Goal: Obtain resource: Download file/media

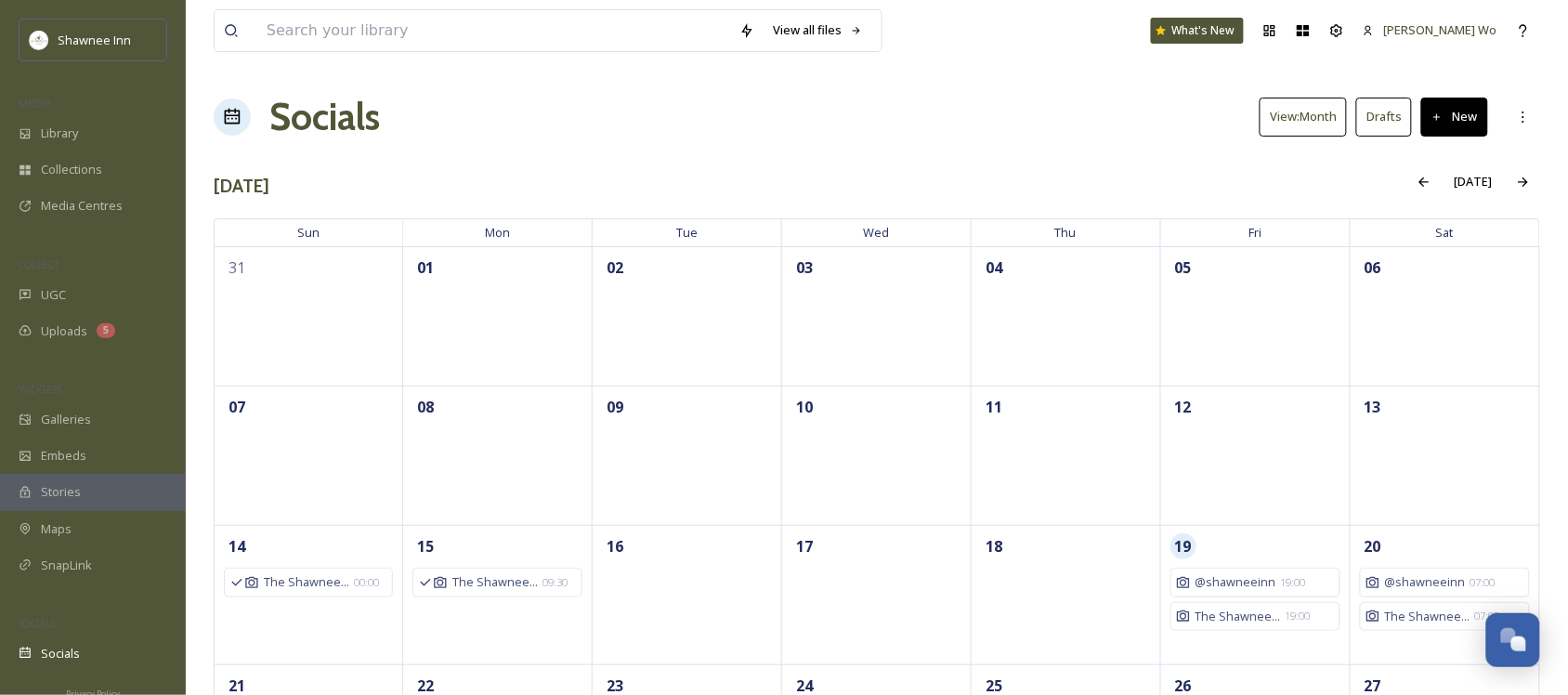
click at [416, 35] on input at bounding box center [494, 30] width 473 height 41
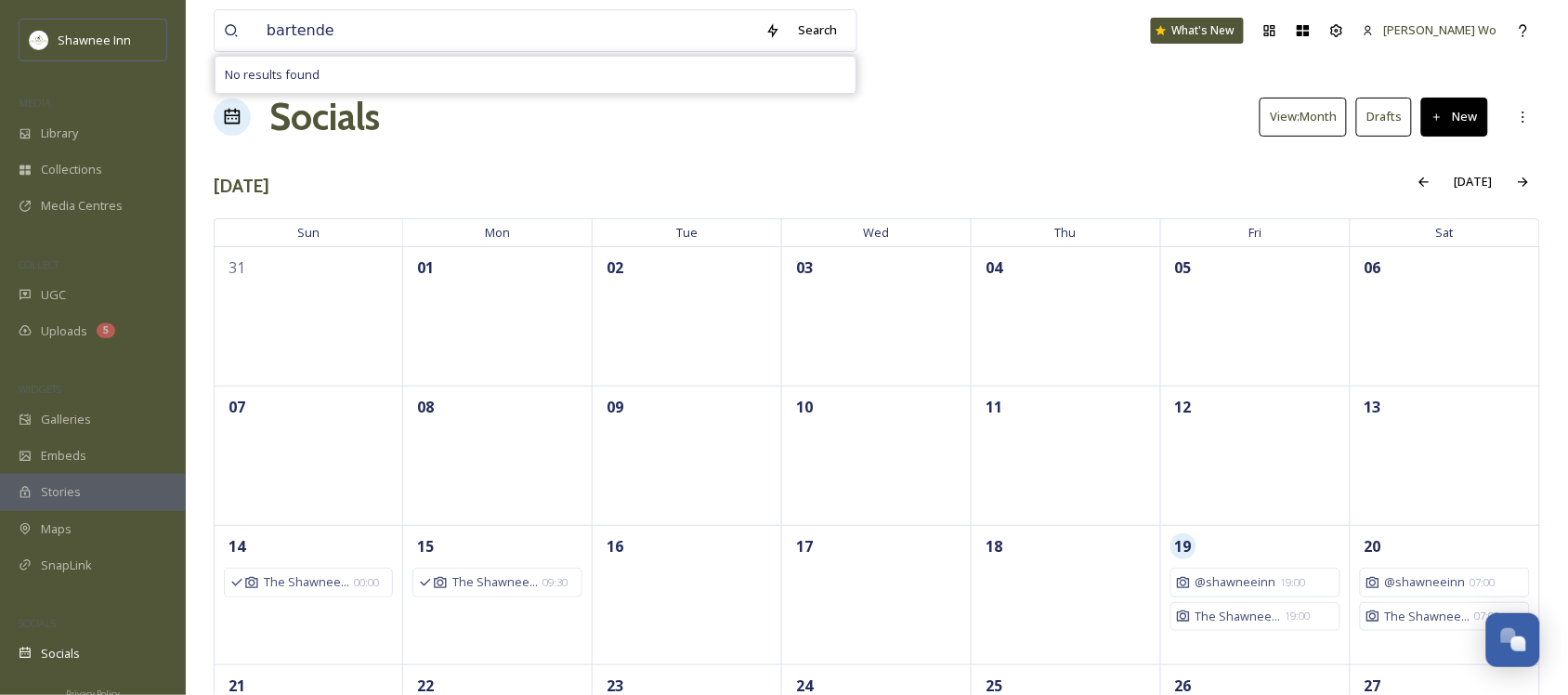
type input "bartender"
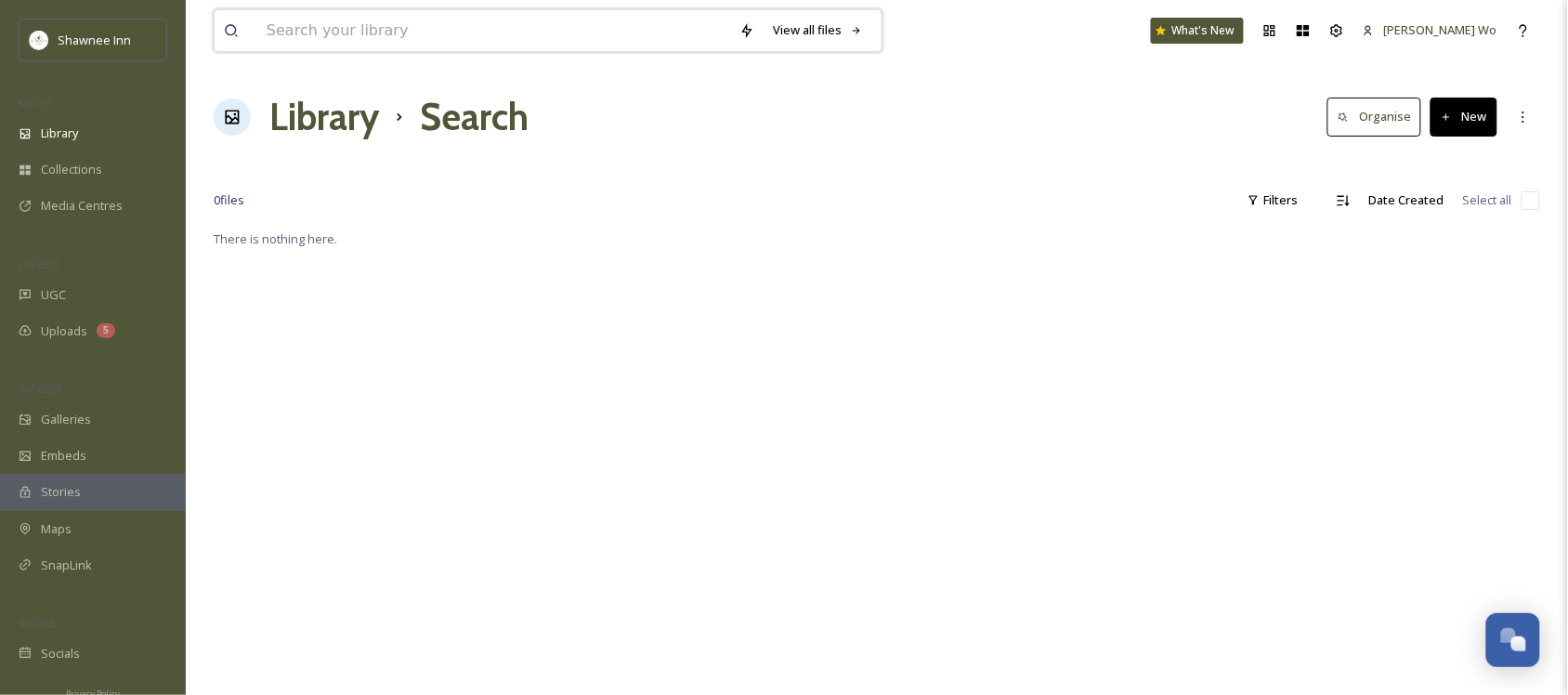
click at [416, 35] on input at bounding box center [494, 30] width 473 height 41
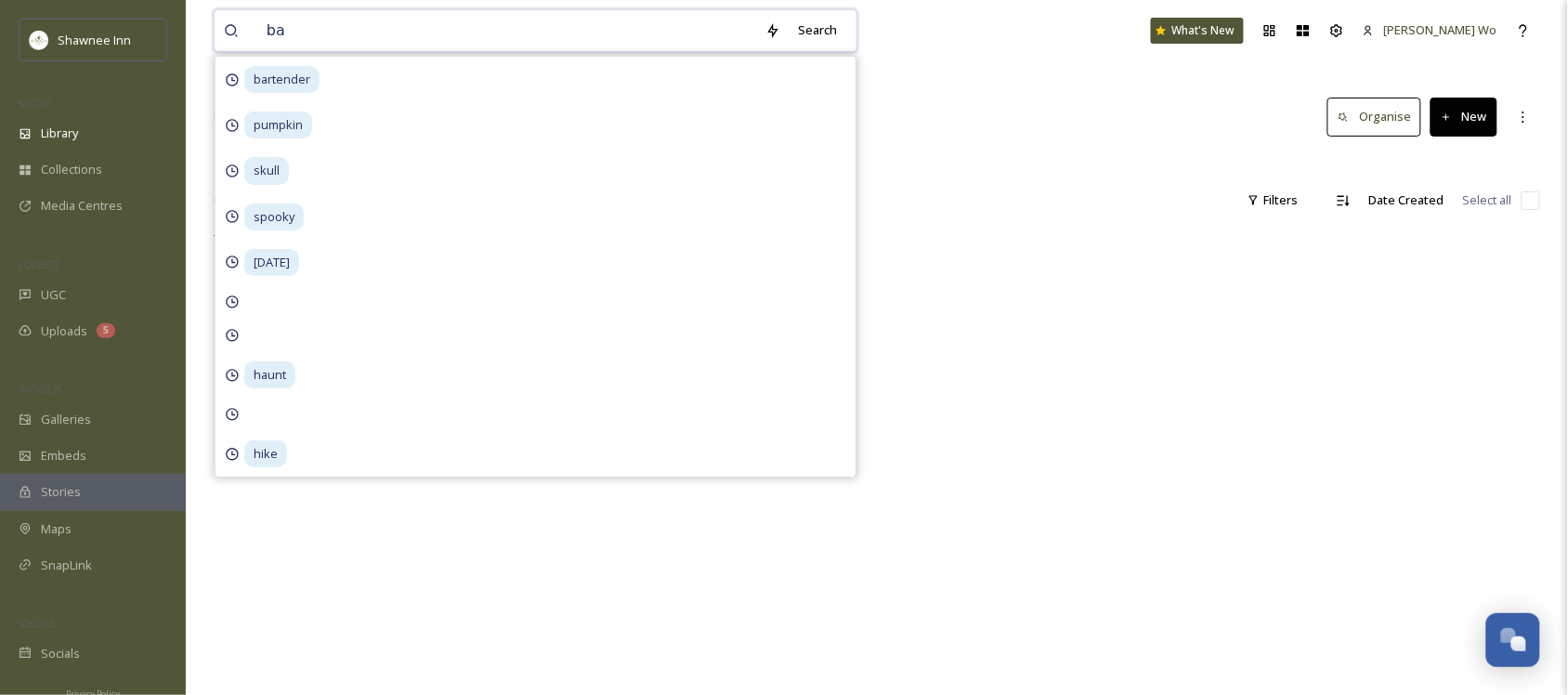
type input "bar"
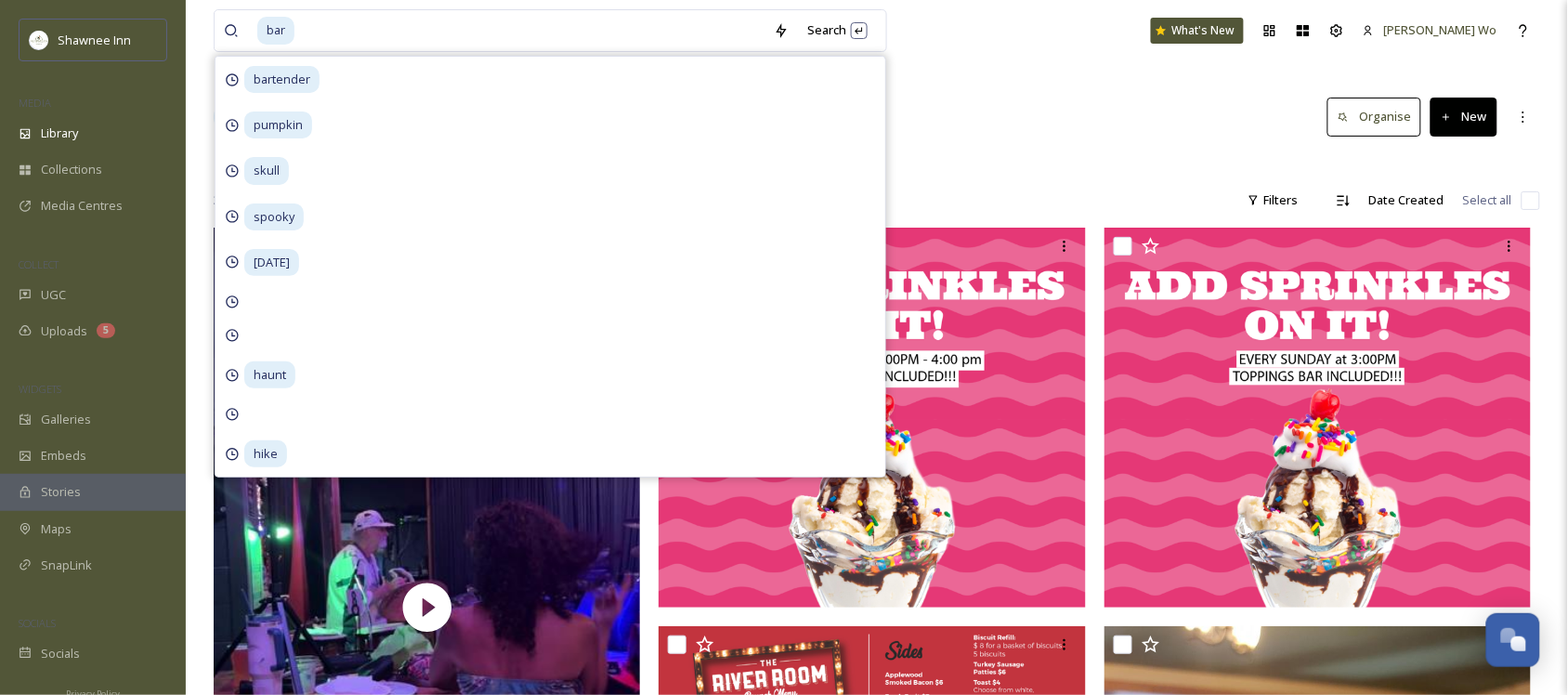
click at [997, 108] on div "Library Search Organise New" at bounding box center [877, 117] width 1327 height 56
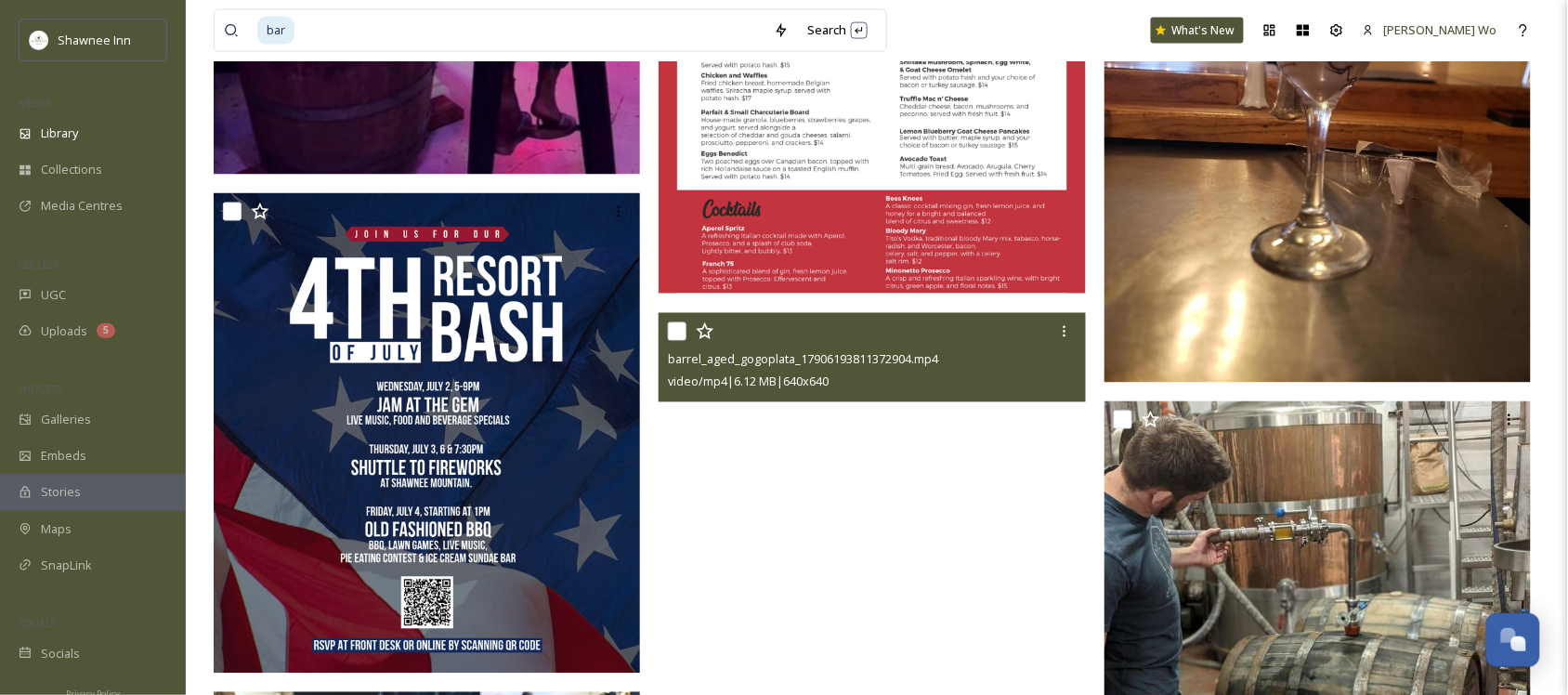
scroll to position [465, 0]
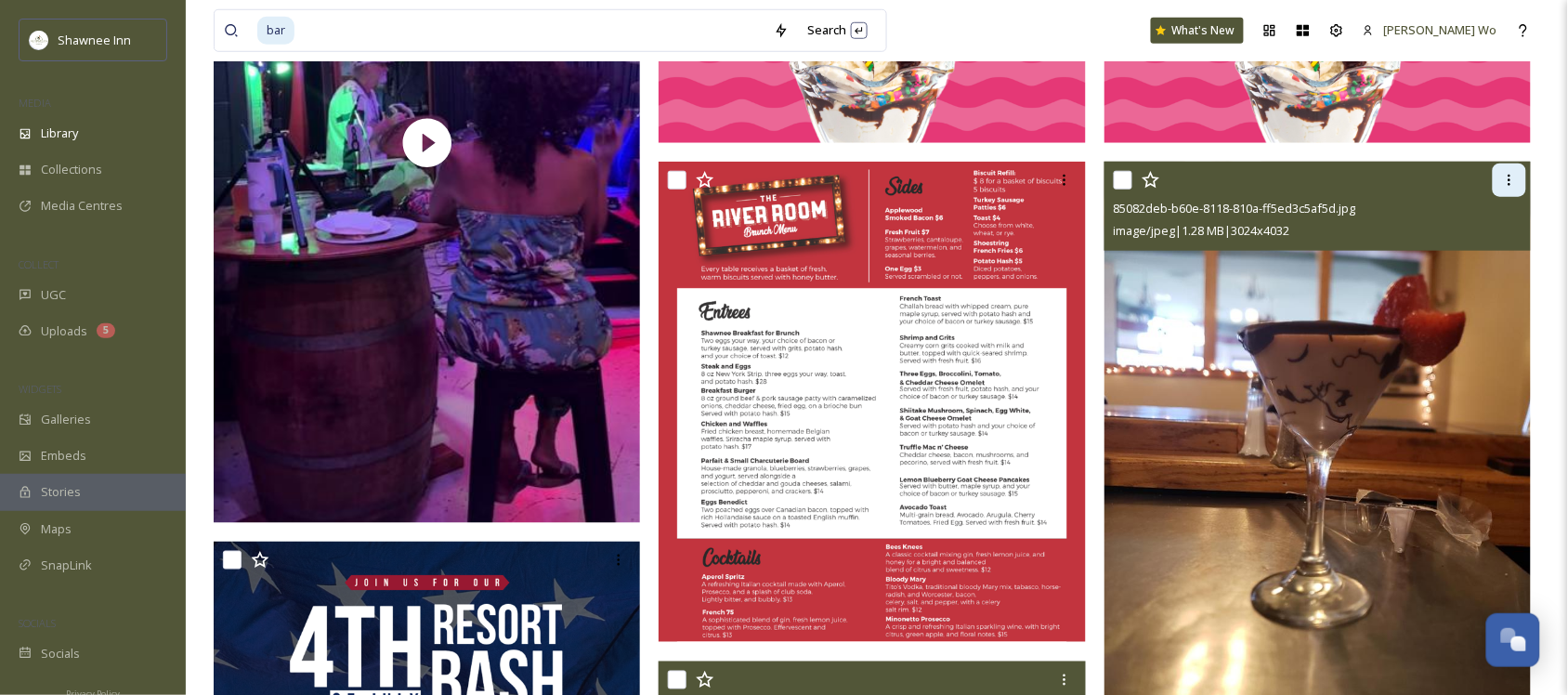
click at [1503, 184] on icon at bounding box center [1510, 180] width 15 height 15
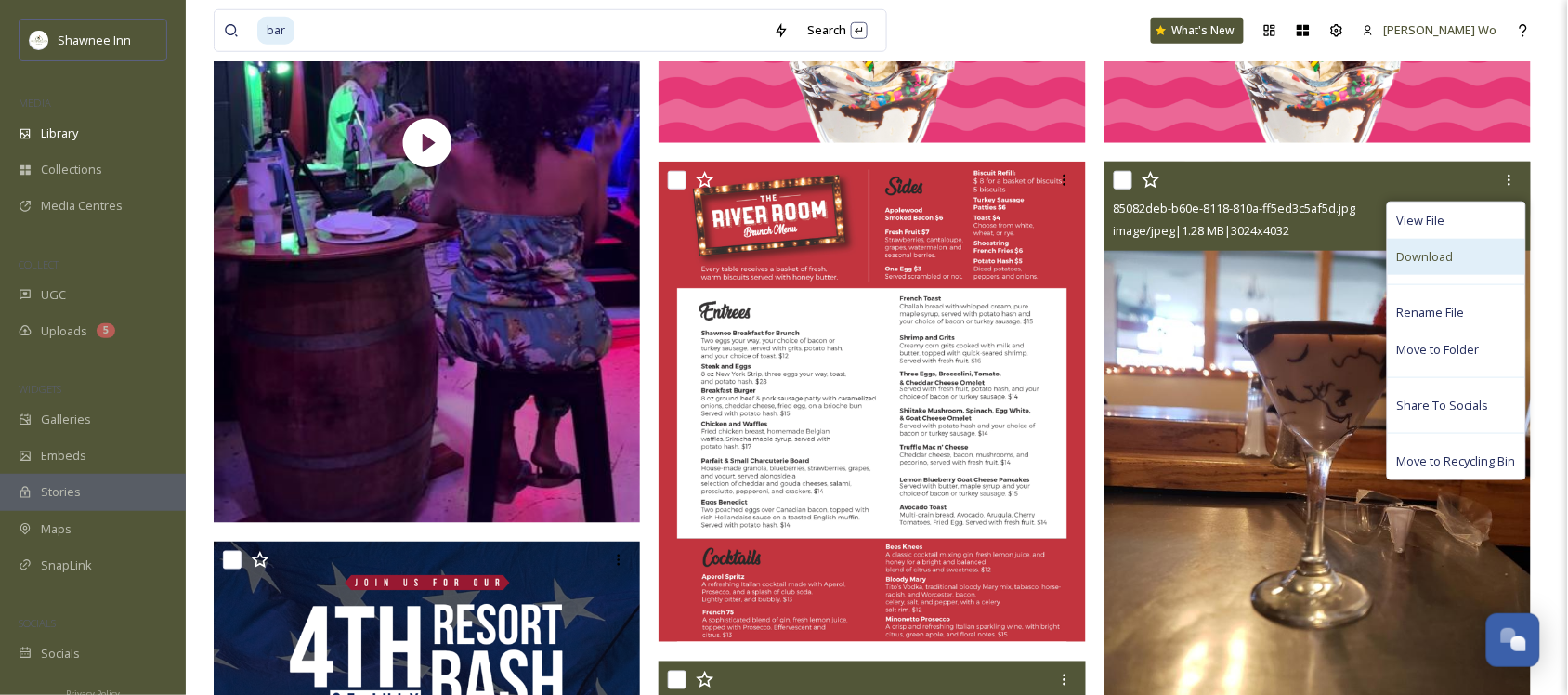
click at [1483, 263] on div "Download" at bounding box center [1456, 257] width 137 height 36
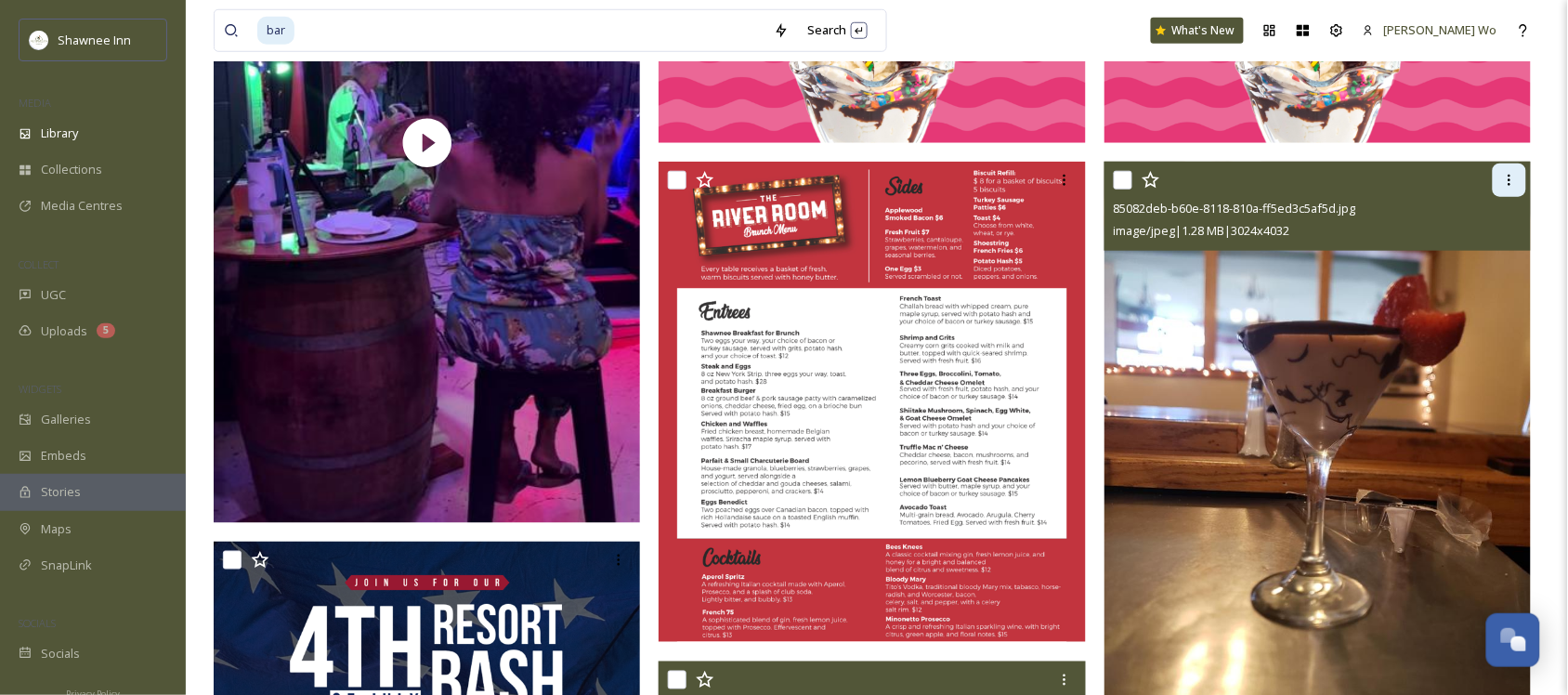
click at [1513, 170] on div at bounding box center [1509, 180] width 33 height 33
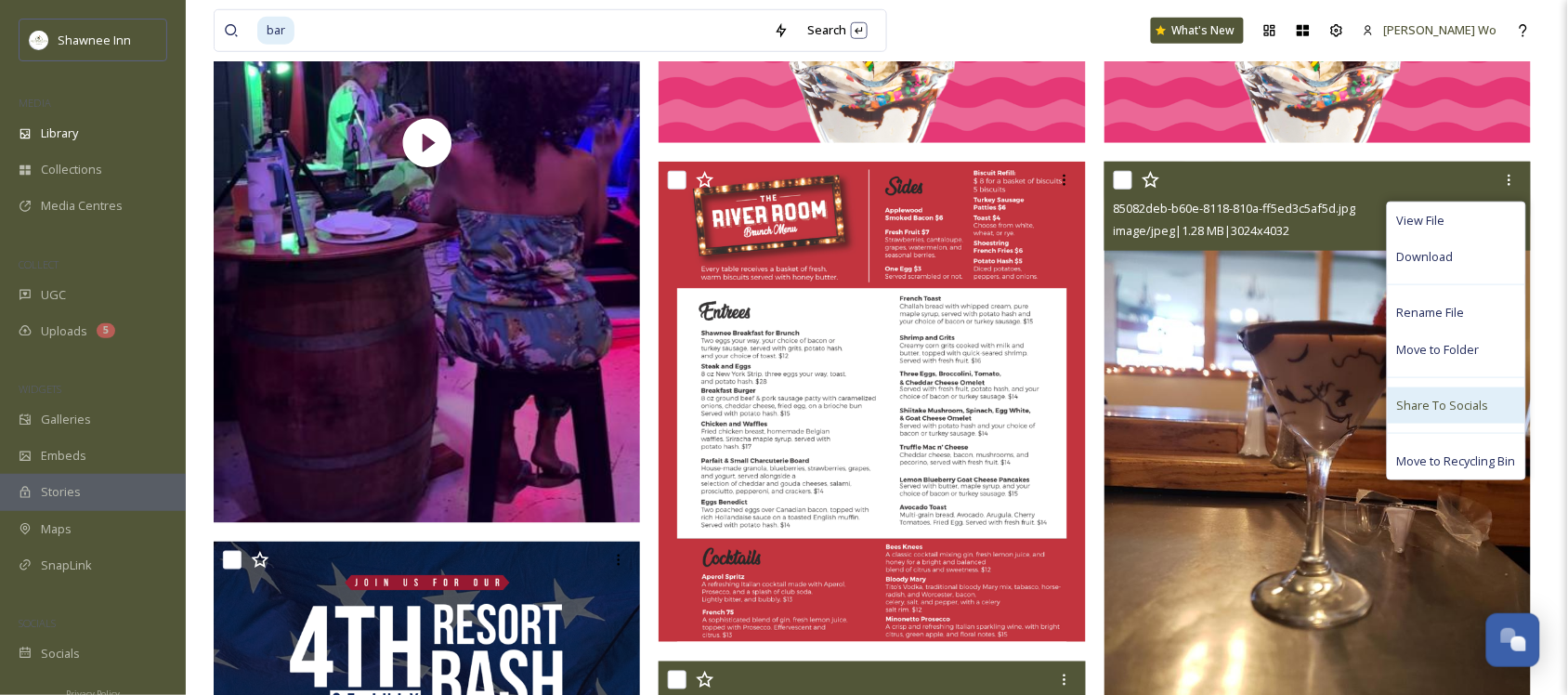
click at [1452, 409] on span "Share To Socials" at bounding box center [1443, 406] width 92 height 18
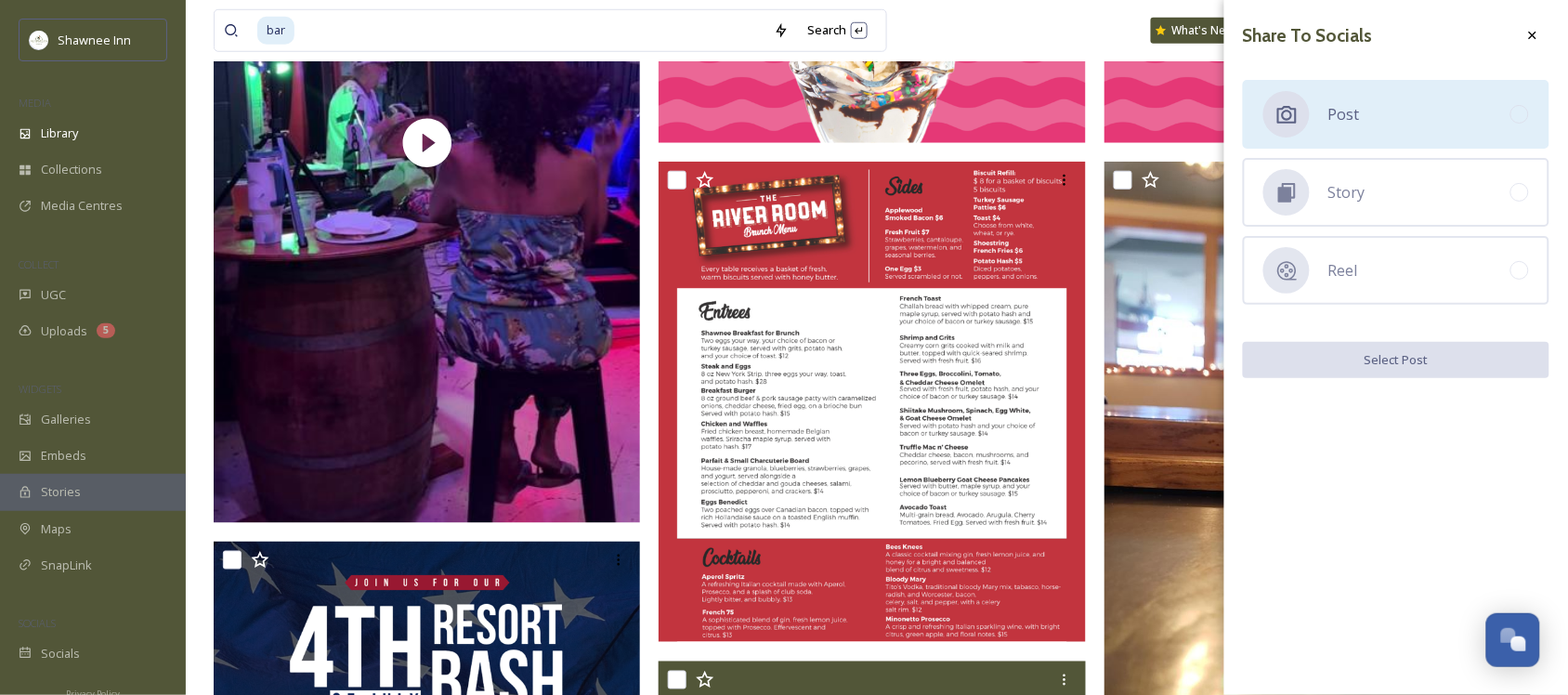
click at [1395, 96] on div "Post" at bounding box center [1395, 114] width 306 height 69
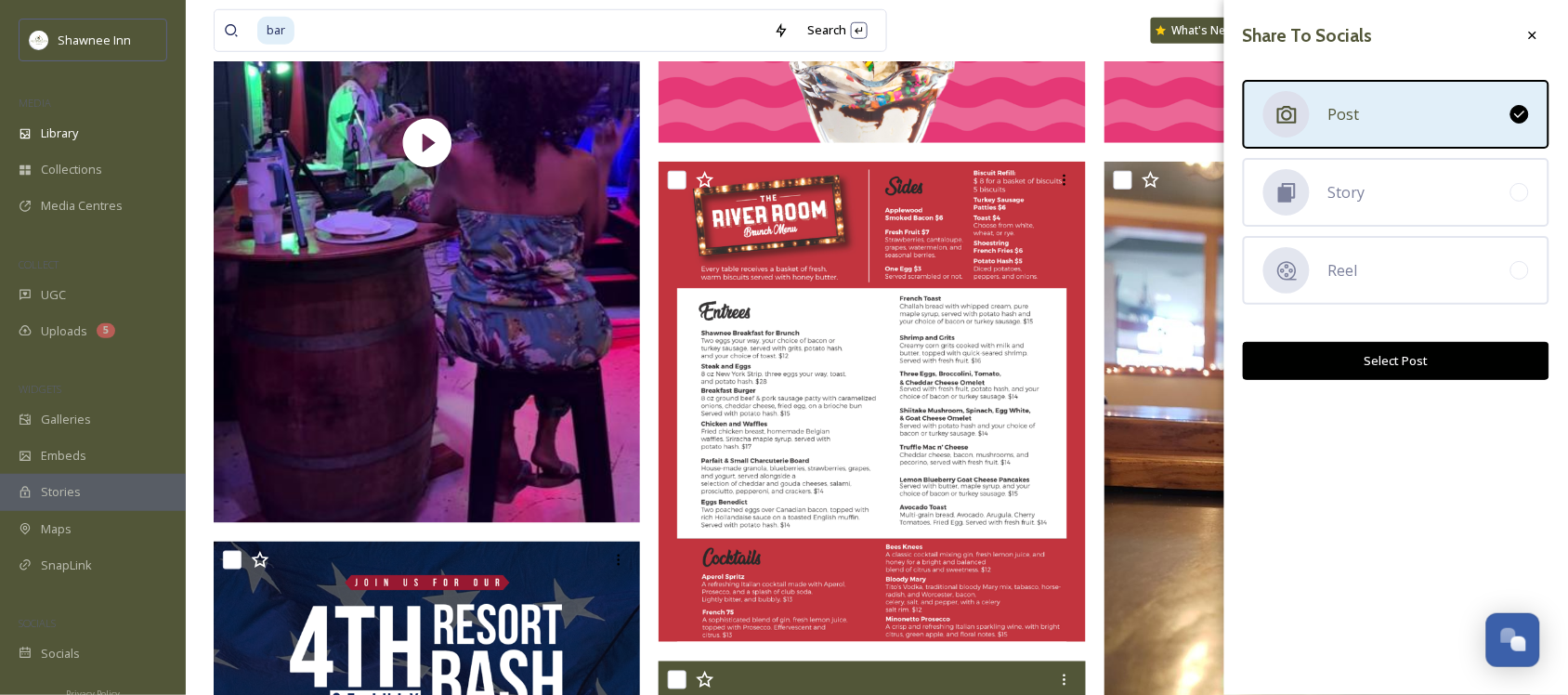
drag, startPoint x: 1418, startPoint y: 354, endPoint x: 1332, endPoint y: 528, distance: 194.1
click at [1332, 528] on div "Share To Socials Post Story Reel Select Post" at bounding box center [1396, 347] width 344 height 695
click at [1345, 523] on div "Share To Socials Post Story Reel Select Post" at bounding box center [1396, 347] width 344 height 695
click at [1524, 32] on div at bounding box center [1533, 35] width 33 height 33
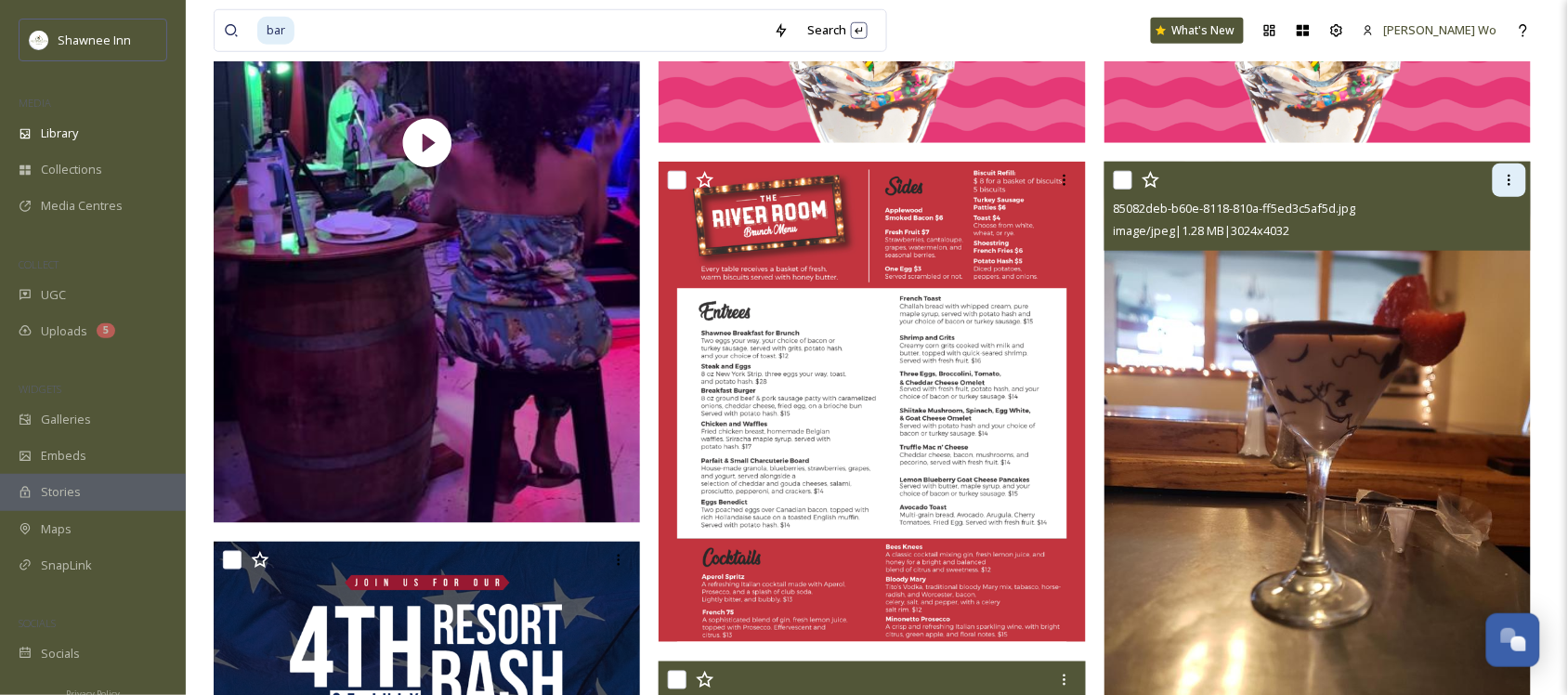
click at [1510, 178] on icon at bounding box center [1510, 180] width 15 height 15
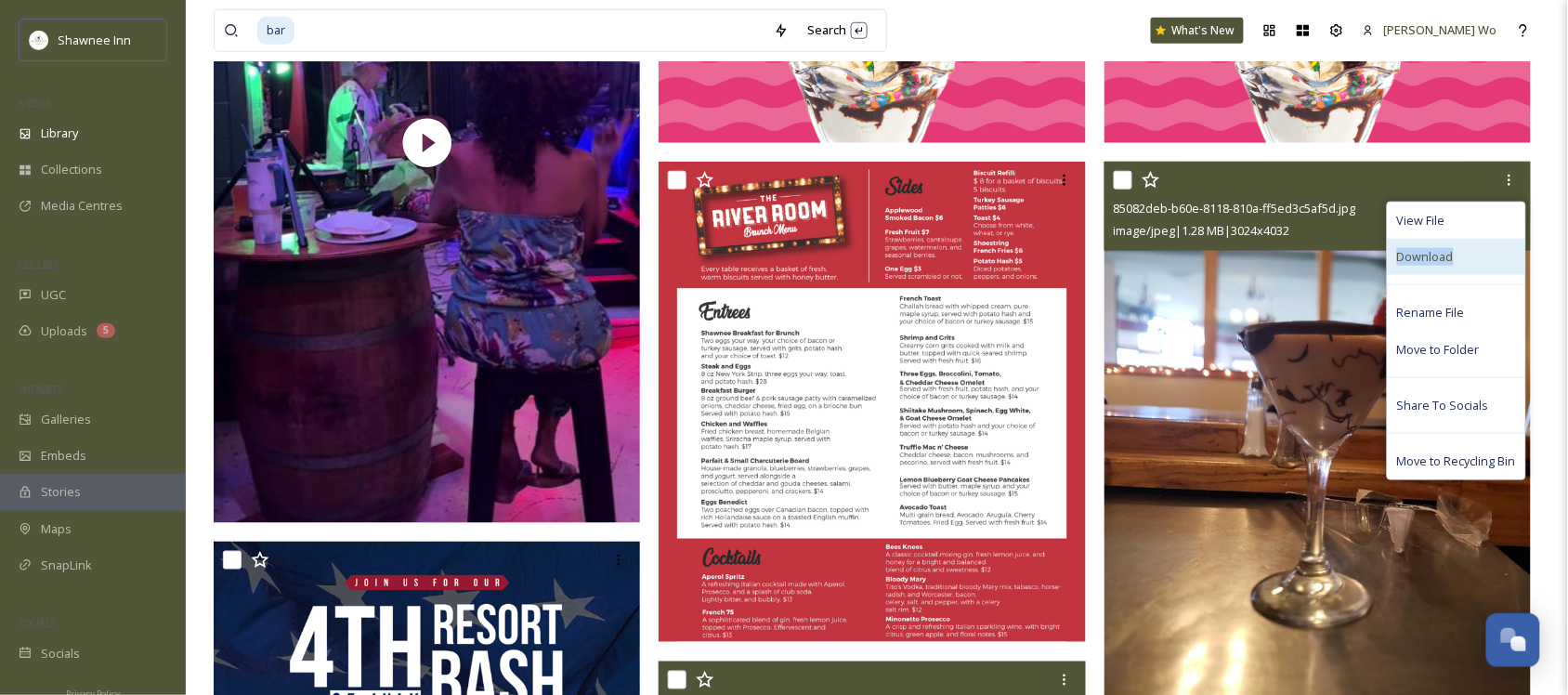
drag, startPoint x: 1459, startPoint y: 235, endPoint x: 1457, endPoint y: 252, distance: 17.1
click at [1457, 252] on div "View File Download Rename File Move to Folder Share To Socials Move to Recyclin…" at bounding box center [1456, 341] width 139 height 279
click at [1431, 261] on span "Download" at bounding box center [1426, 257] width 57 height 18
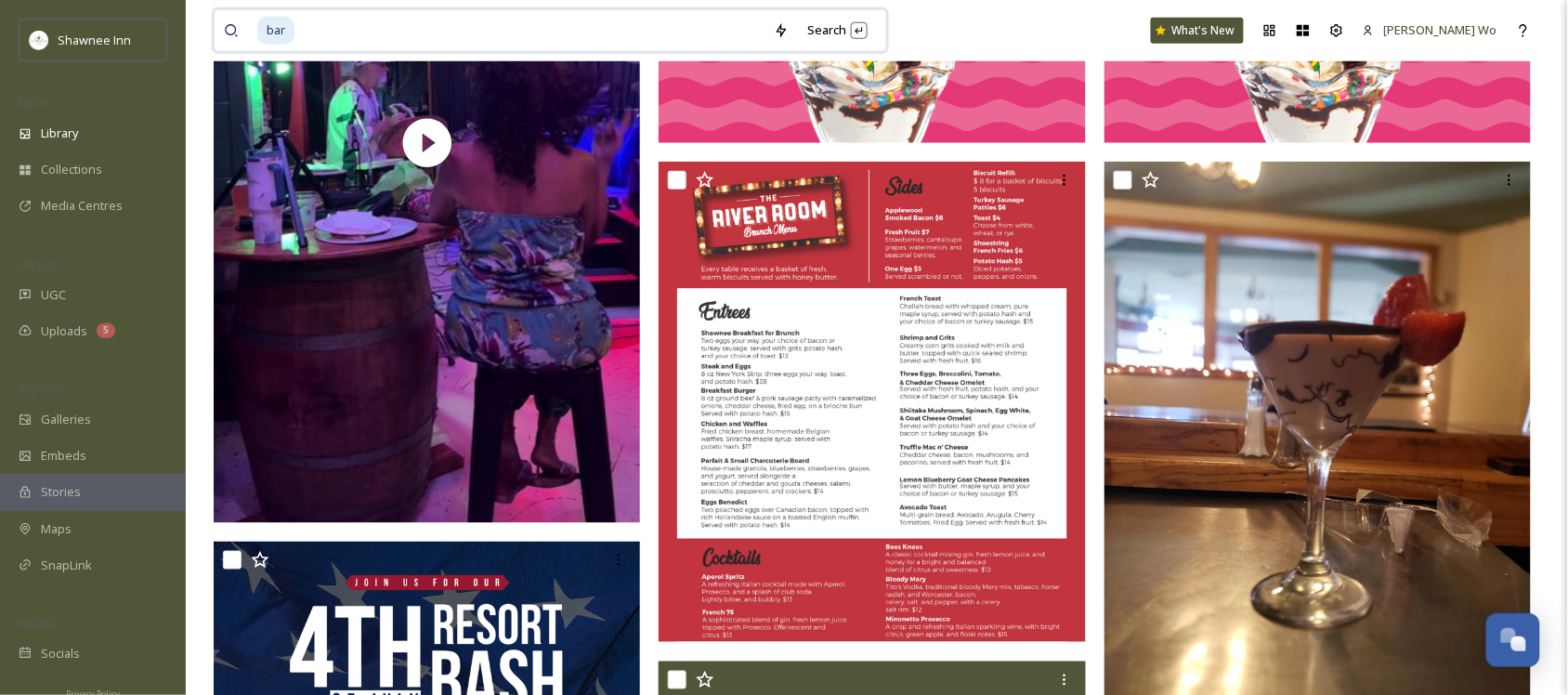
click at [393, 27] on input at bounding box center [531, 30] width 468 height 41
type input "b"
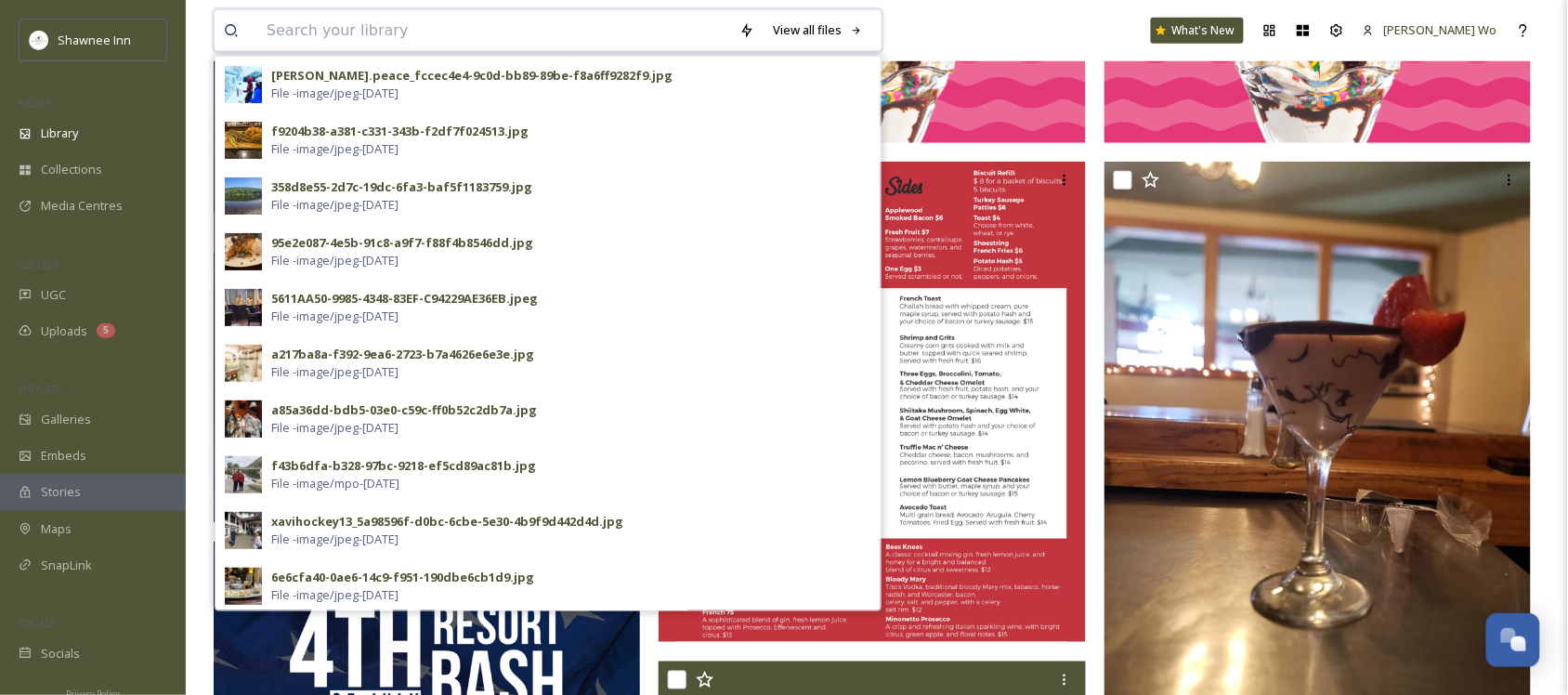
click at [410, 30] on input at bounding box center [494, 30] width 473 height 41
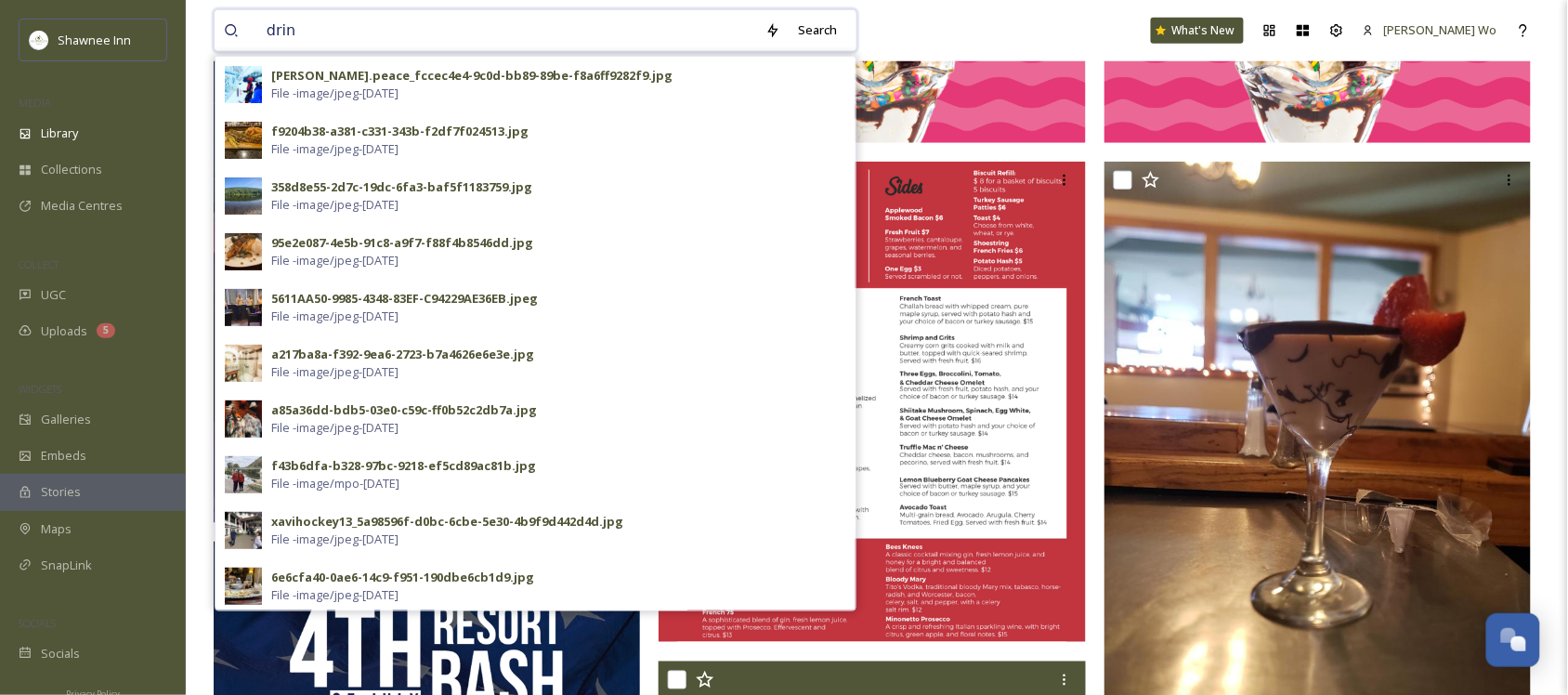
type input "drink"
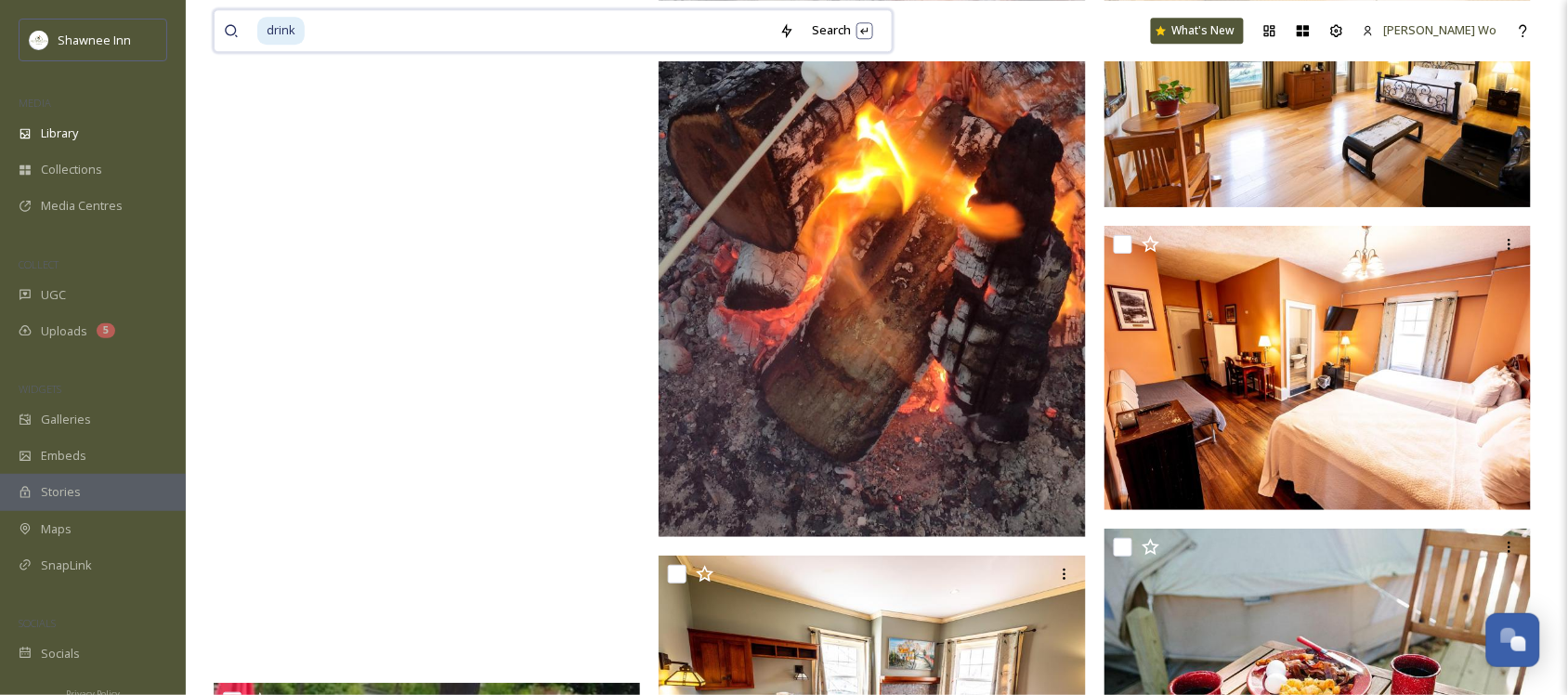
scroll to position [53669, 0]
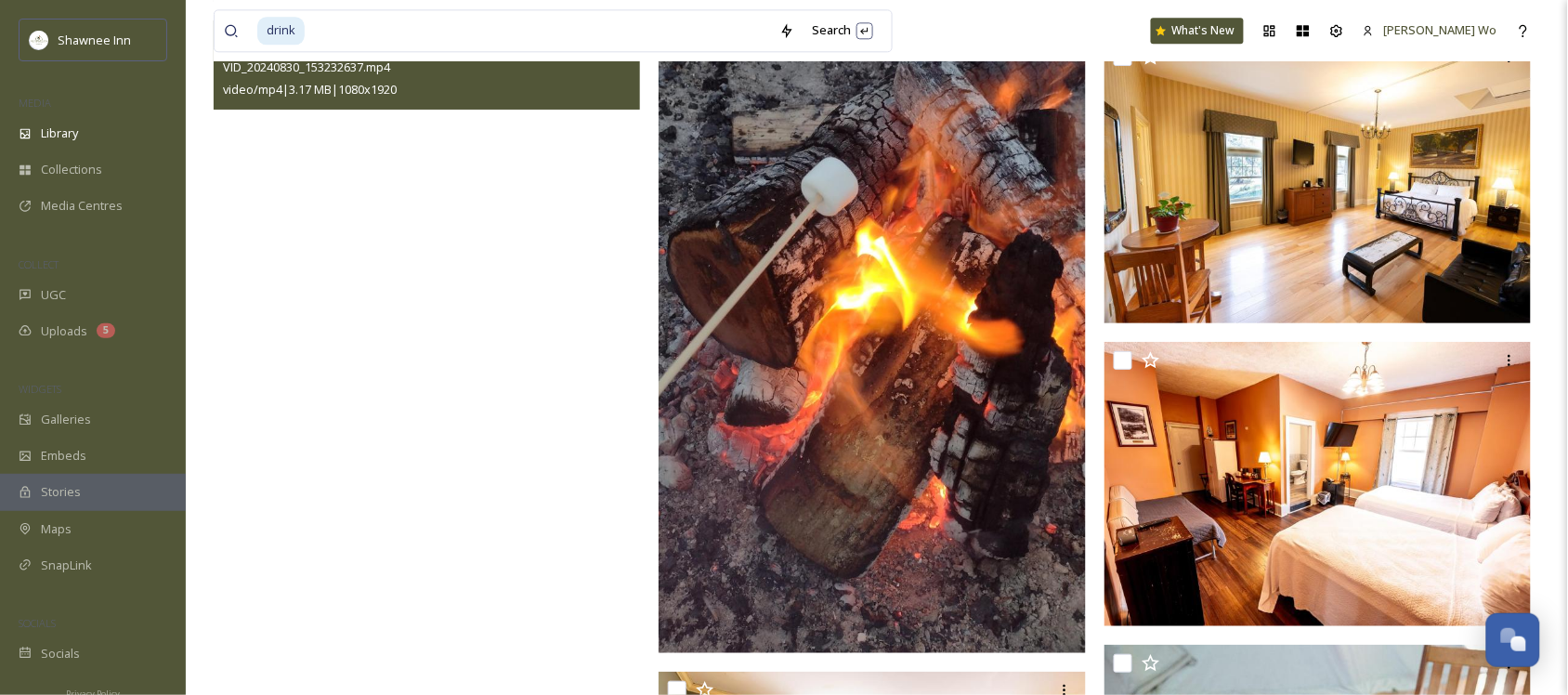
click at [508, 450] on video "VID_20240830_153232637.mp4" at bounding box center [427, 401] width 428 height 760
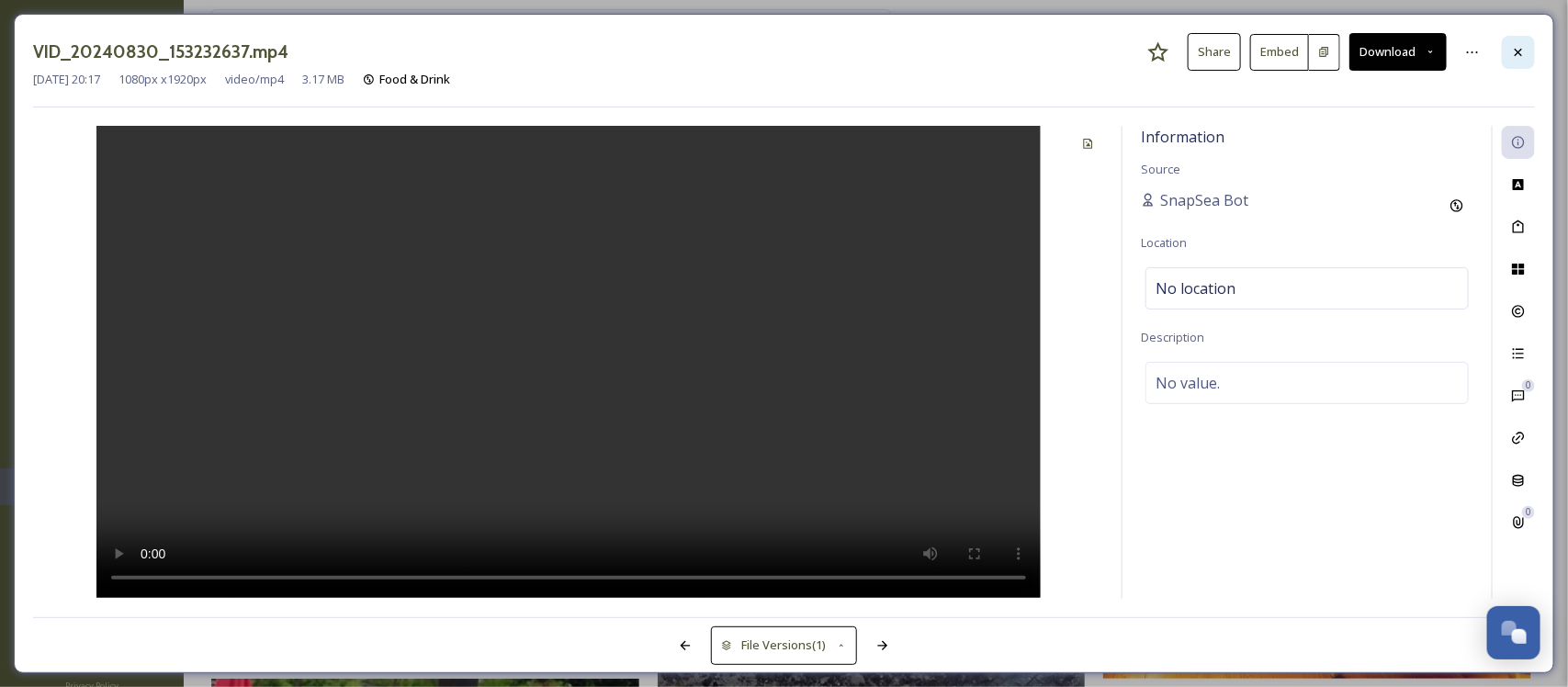
click at [1517, 52] on icon at bounding box center [1518, 52] width 7 height 7
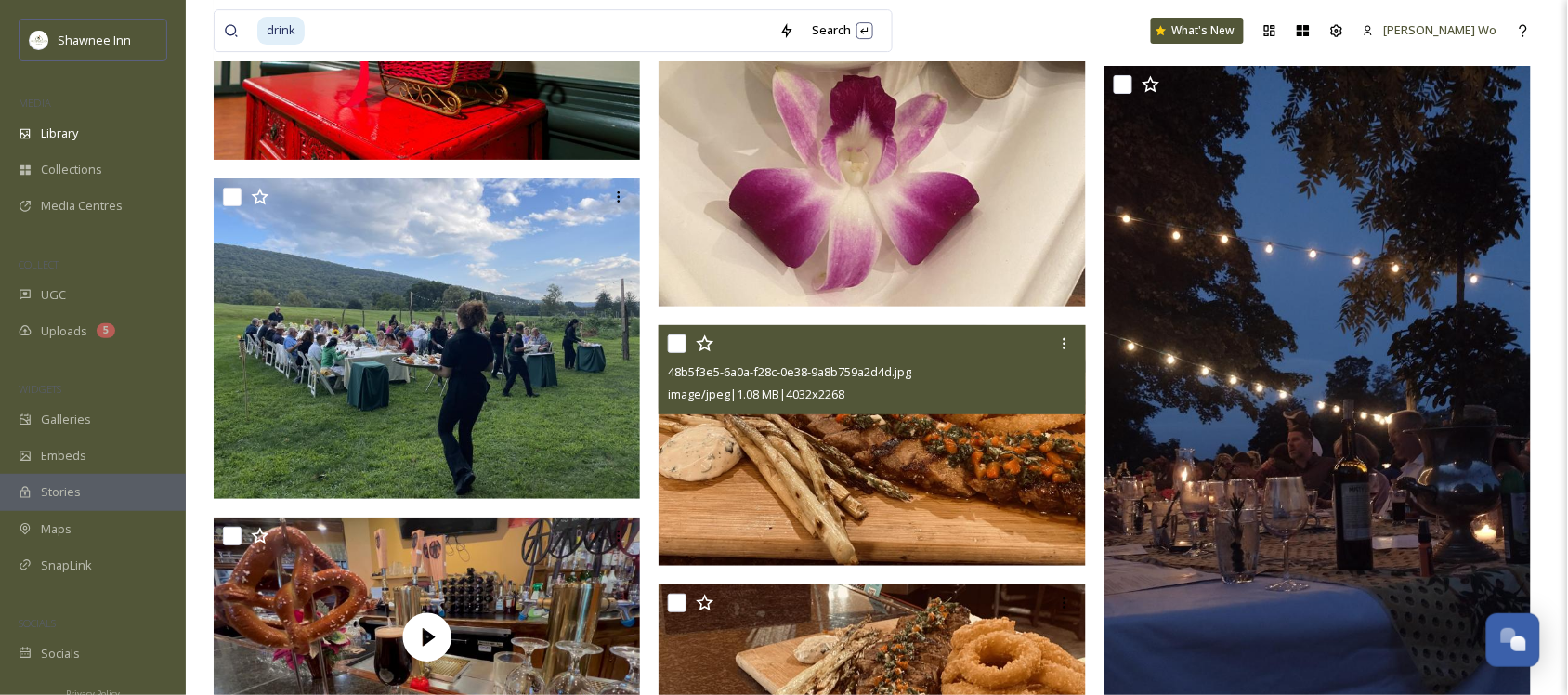
scroll to position [104811, 0]
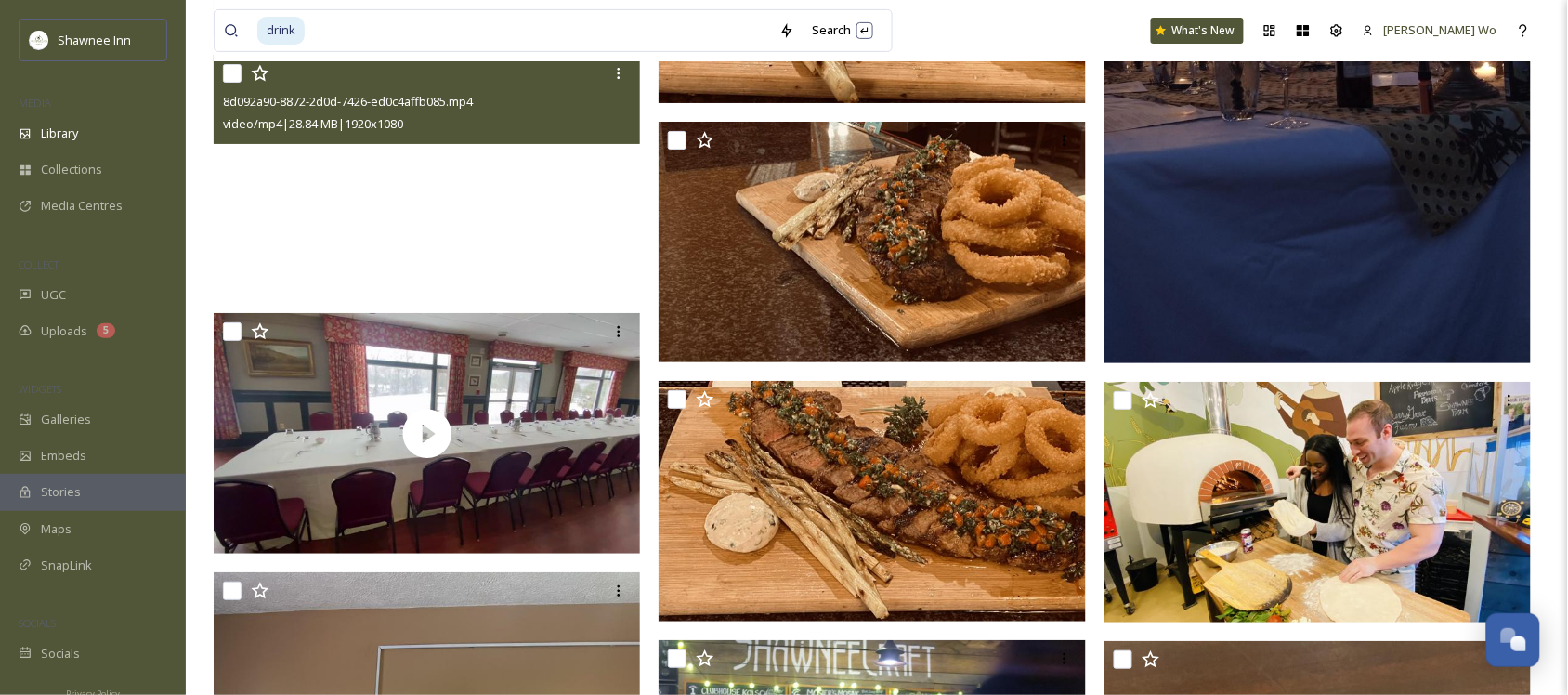
click at [342, 206] on video "8d092a90-8872-2d0d-7426-ed0c4affb085.mp4" at bounding box center [427, 175] width 428 height 241
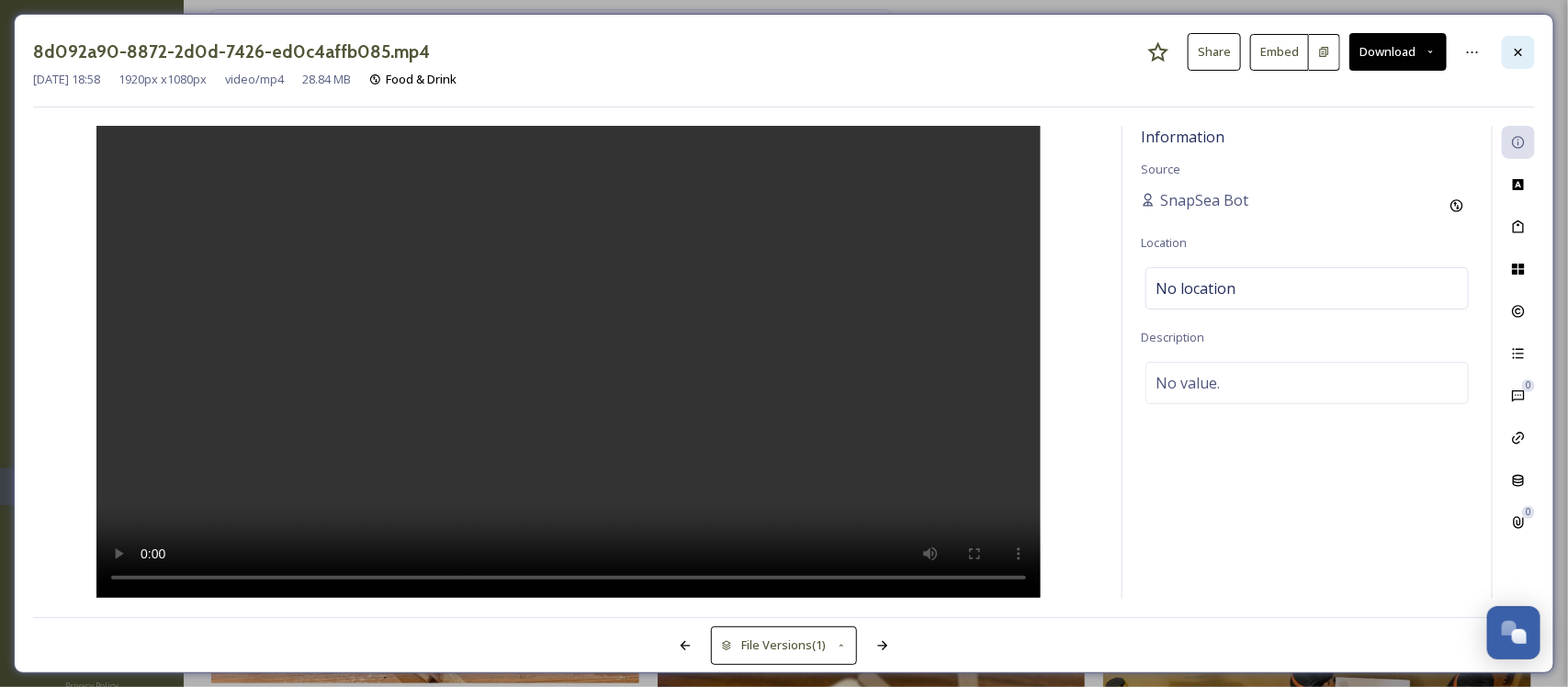
click at [1516, 47] on icon at bounding box center [1518, 52] width 15 height 15
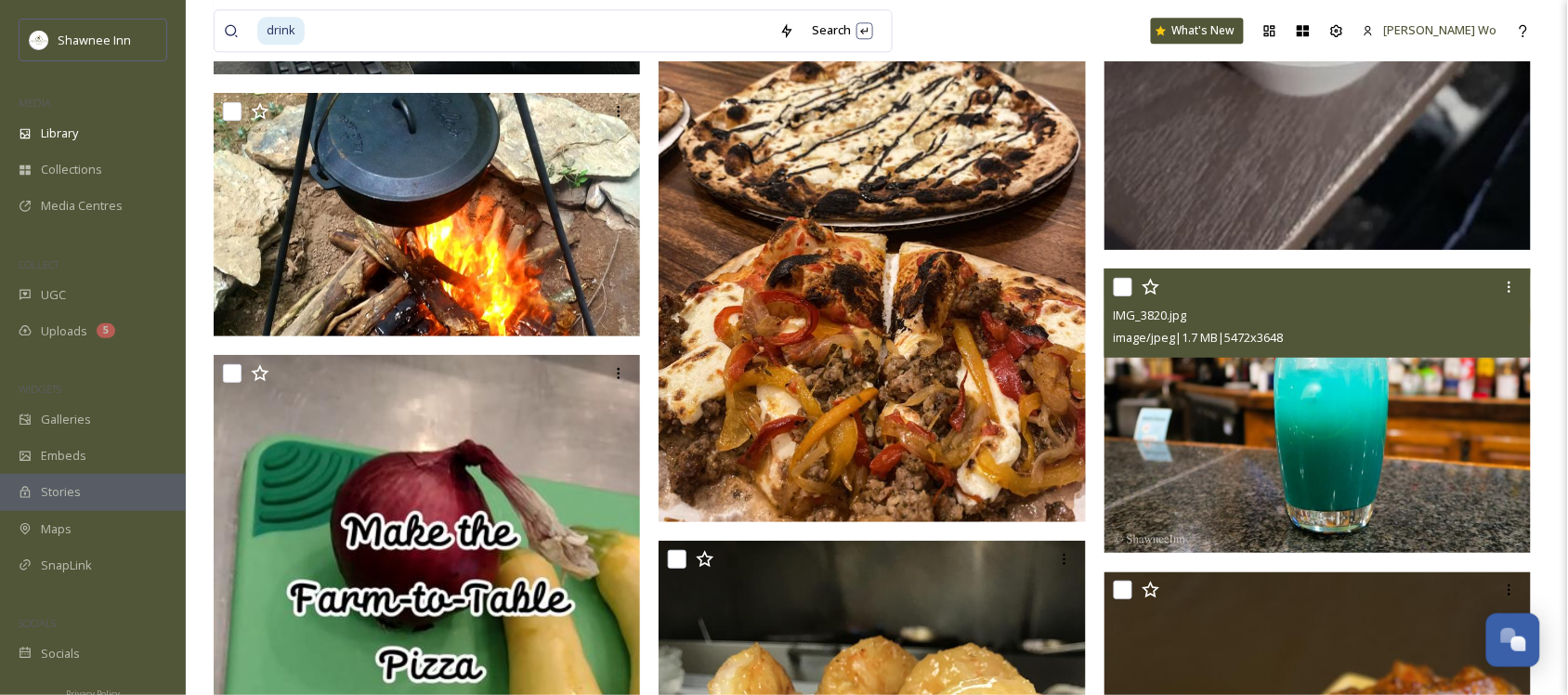
scroll to position [122700, 0]
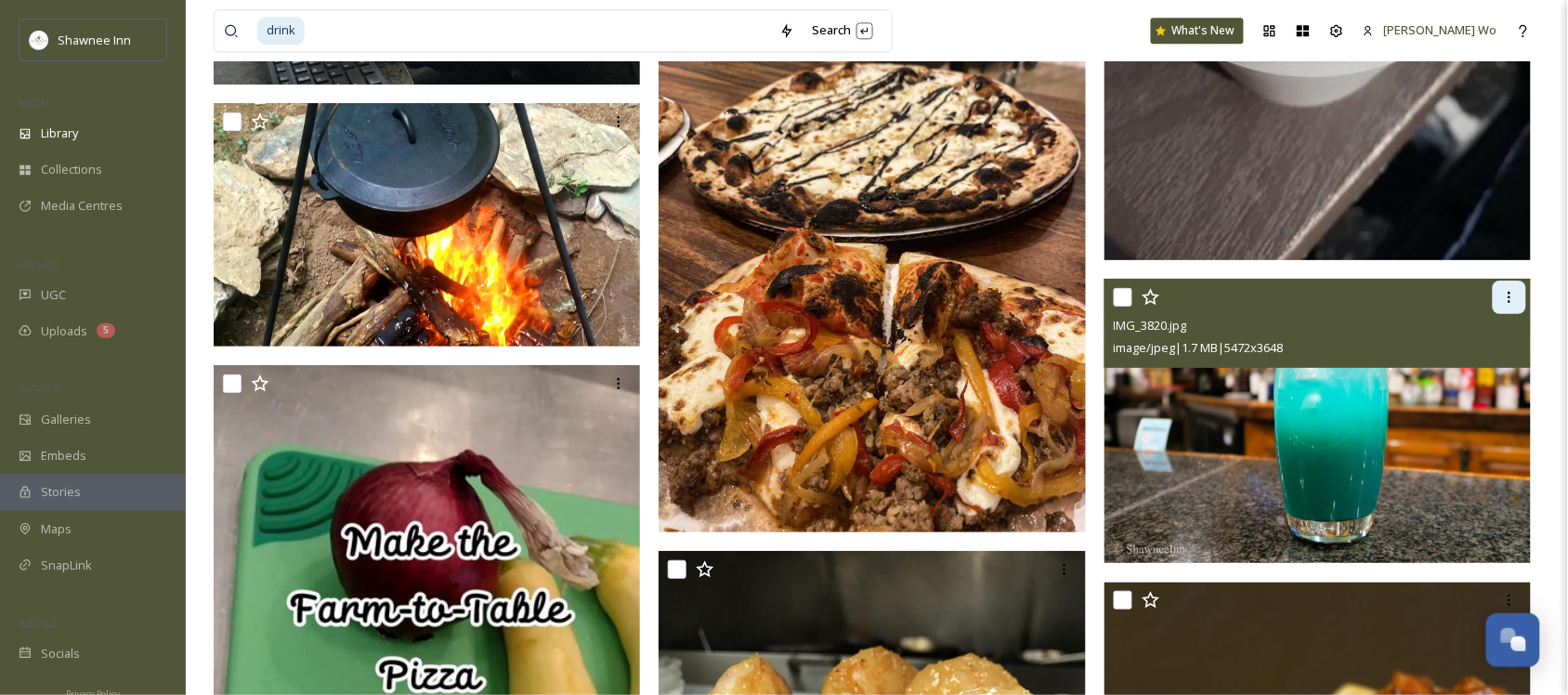
click at [1520, 289] on div at bounding box center [1509, 297] width 33 height 33
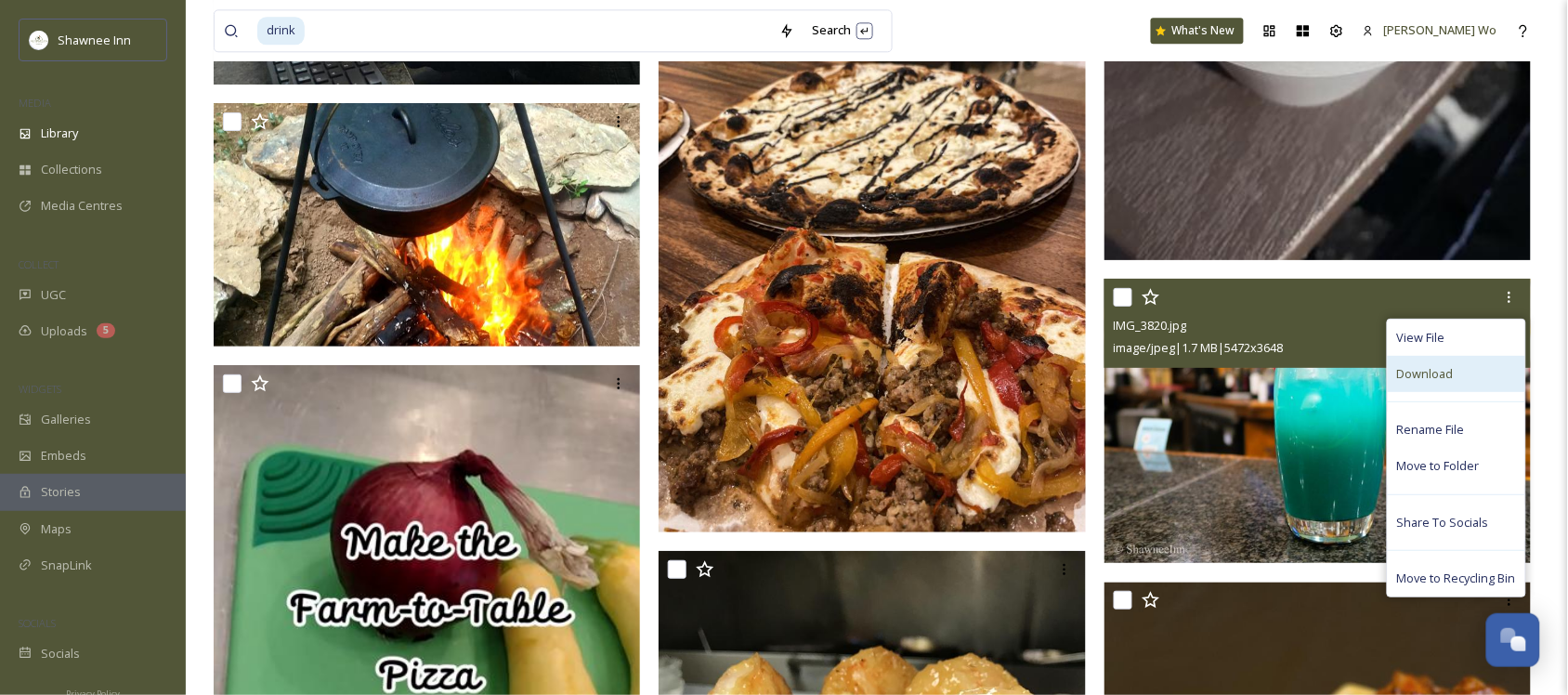
click at [1449, 378] on span "Download" at bounding box center [1426, 374] width 57 height 18
